Goal: Information Seeking & Learning: Learn about a topic

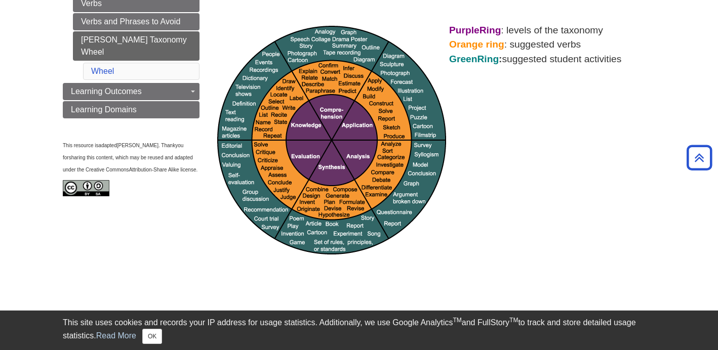
scroll to position [160, 0]
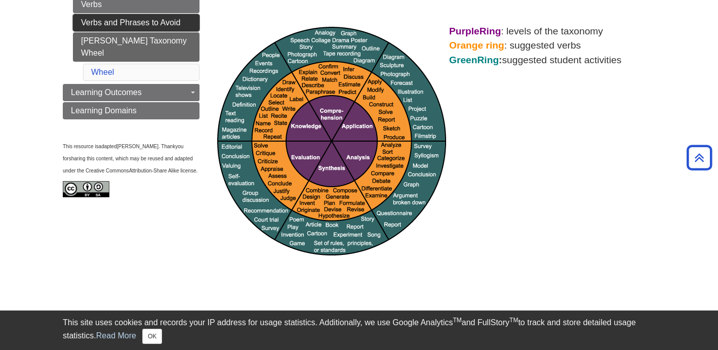
click at [167, 15] on link "Verbs and Phrases to Avoid" at bounding box center [136, 22] width 127 height 17
click at [167, 14] on link "Verbs and Phrases to Avoid" at bounding box center [136, 22] width 127 height 17
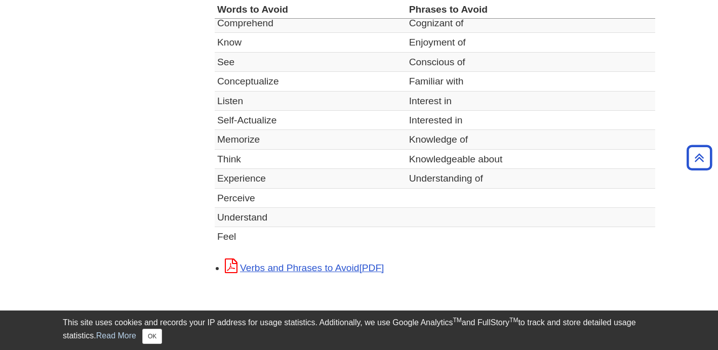
scroll to position [380, 0]
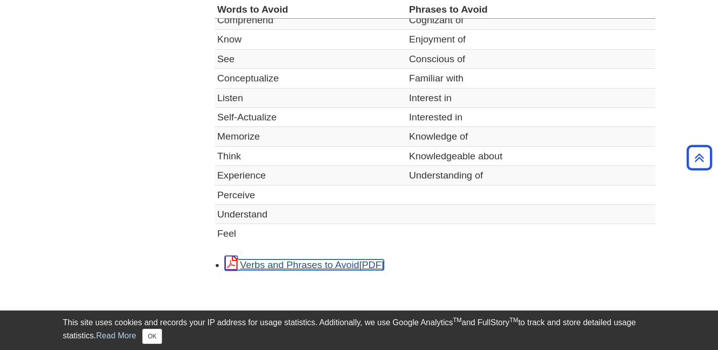
click at [310, 270] on link "Verbs and Phrases to Avoid" at bounding box center [304, 265] width 159 height 11
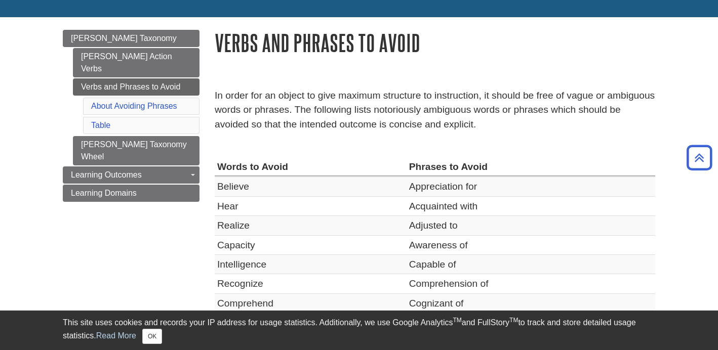
scroll to position [75, 0]
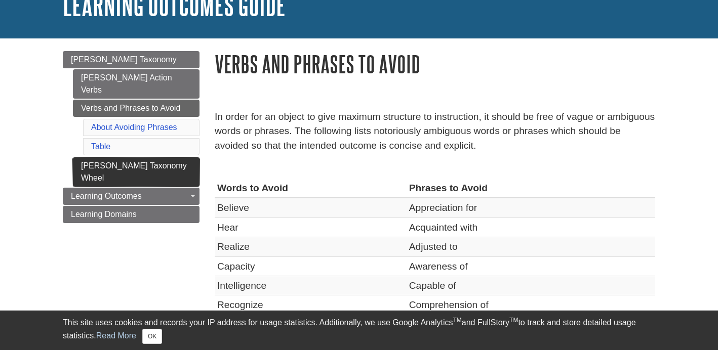
click at [168, 157] on link "[PERSON_NAME] Taxonomy Wheel" at bounding box center [136, 171] width 127 height 29
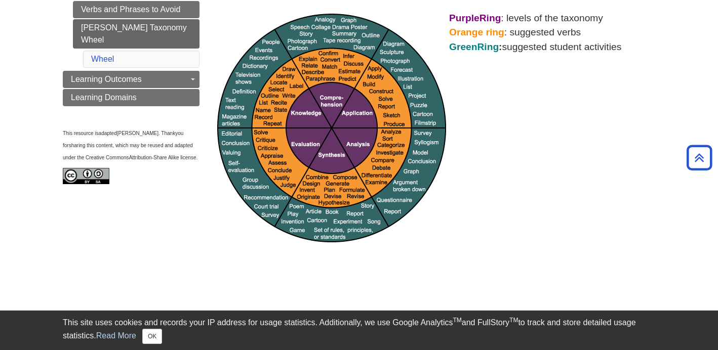
scroll to position [179, 0]
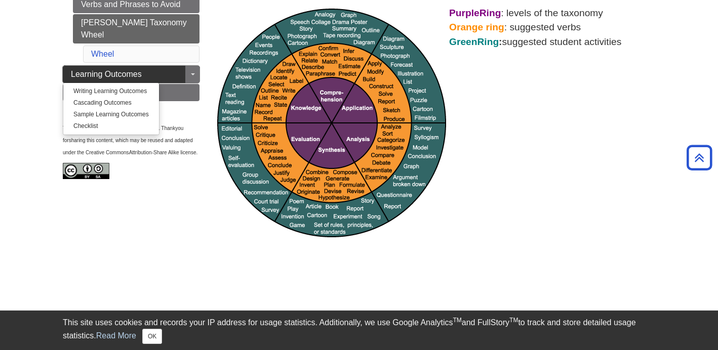
click at [164, 66] on link "Learning Outcomes" at bounding box center [131, 74] width 137 height 17
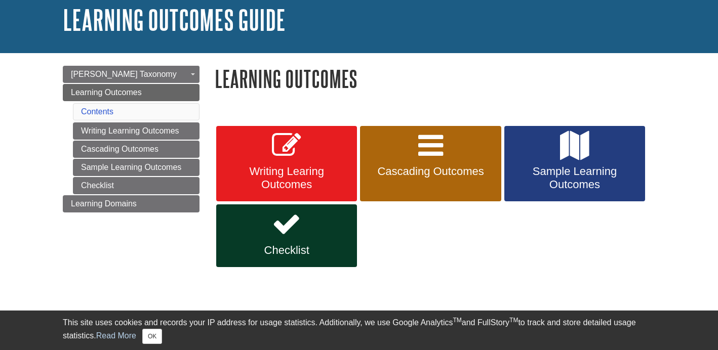
scroll to position [78, 0]
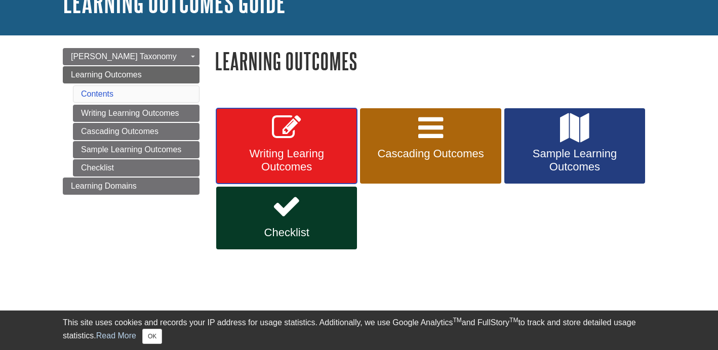
click at [283, 146] on link "Writing Learing Outcomes" at bounding box center [286, 146] width 141 height 76
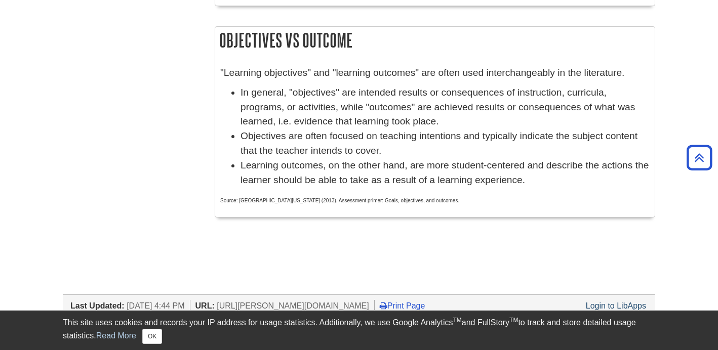
scroll to position [653, 0]
